Goal: Task Accomplishment & Management: Manage account settings

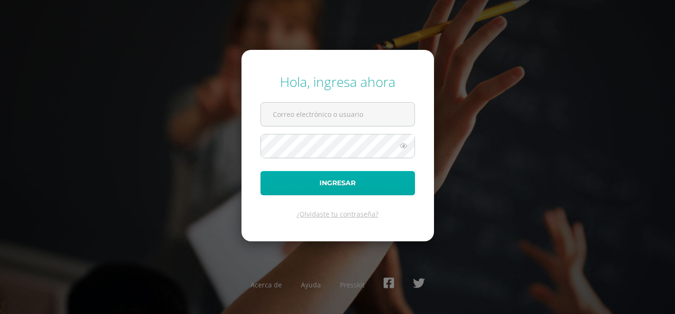
type input "20210049@liceoguatemala.edu.gt"
click at [286, 190] on button "Ingresar" at bounding box center [338, 183] width 155 height 24
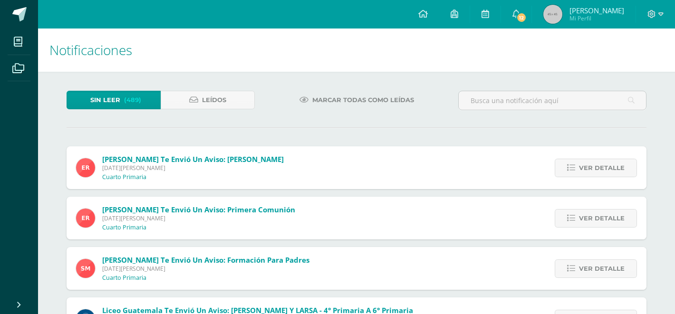
click at [128, 98] on span "(489)" at bounding box center [132, 100] width 17 height 18
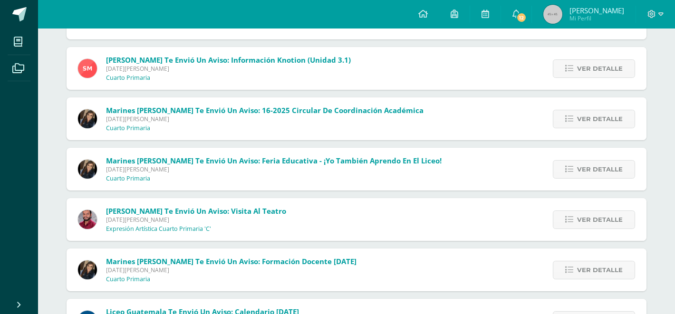
scroll to position [2771, 0]
